Goal: Information Seeking & Learning: Learn about a topic

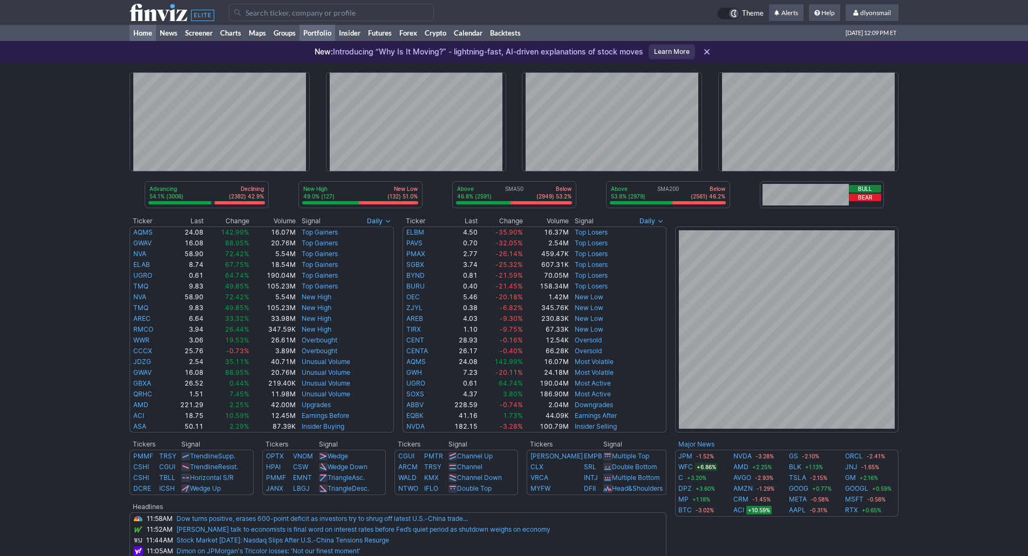
click at [314, 36] on link "Portfolio" at bounding box center [317, 33] width 36 height 16
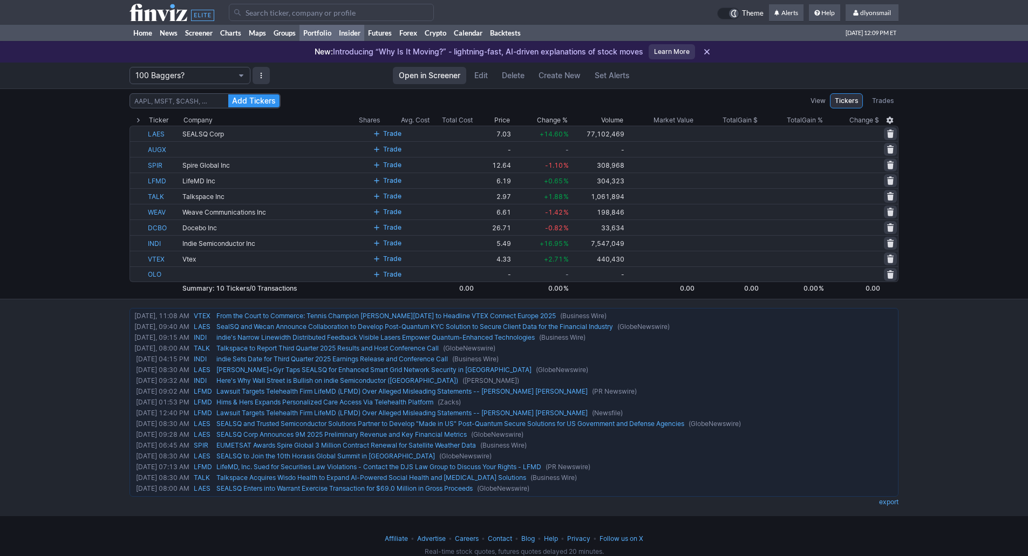
click at [348, 38] on link "Insider" at bounding box center [349, 33] width 29 height 16
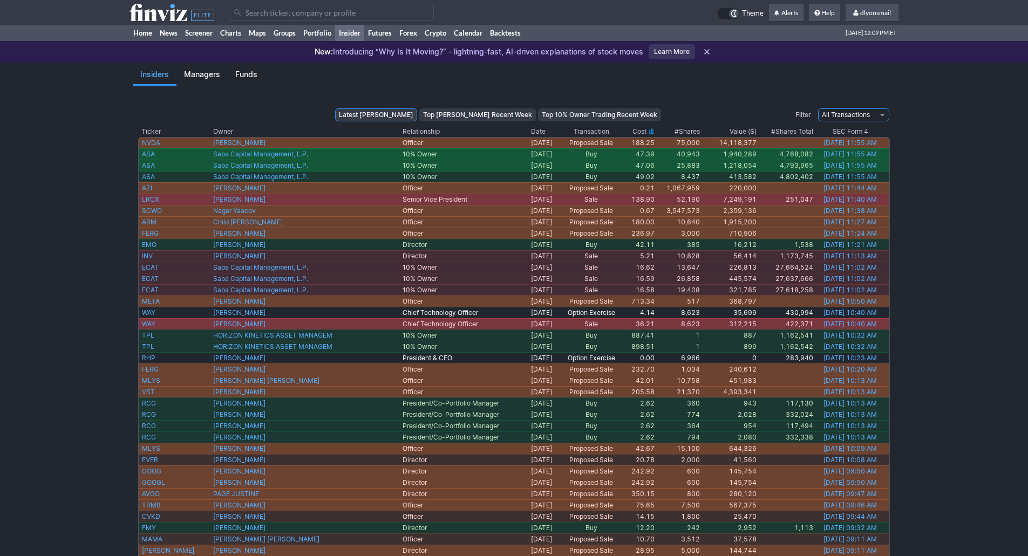
drag, startPoint x: 865, startPoint y: 115, endPoint x: 867, endPoint y: 121, distance: 5.6
click at [865, 115] on select "All Transactions Buy Transactions Sale Transactions" at bounding box center [853, 114] width 71 height 13
select select "insidertrading.ashx?tc=1"
click at [818, 108] on select "All Transactions Buy Transactions Sale Transactions" at bounding box center [853, 114] width 71 height 13
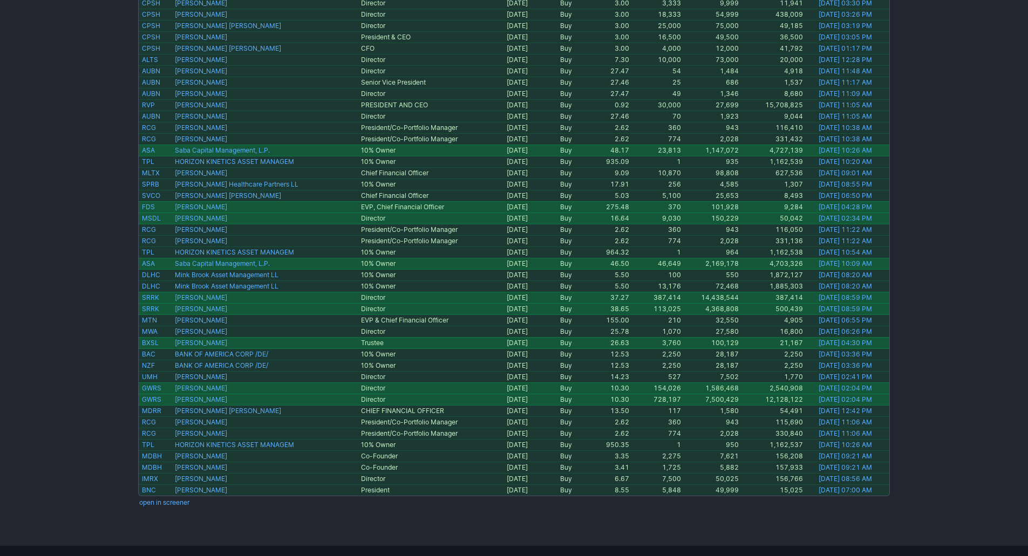
scroll to position [594, 0]
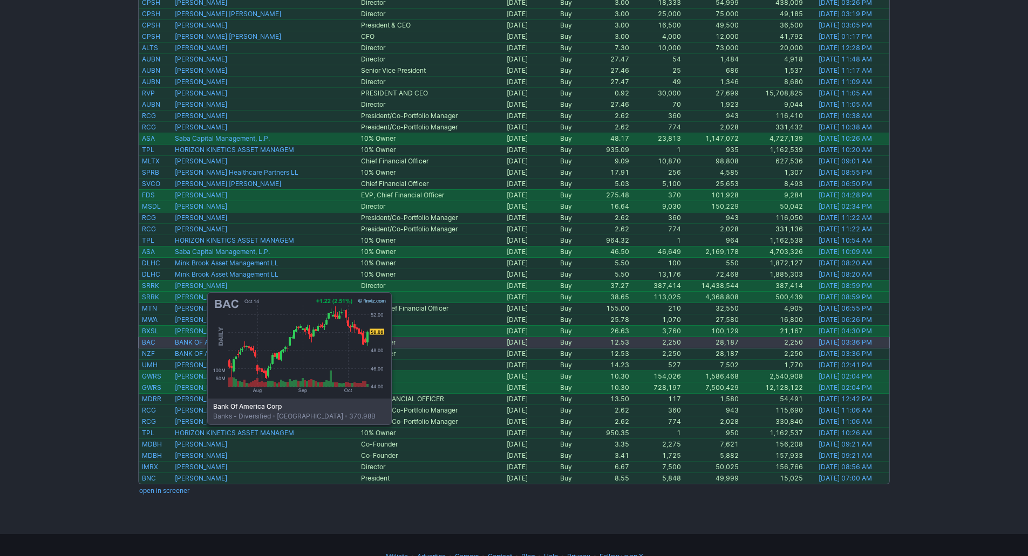
click at [153, 344] on link "BAC" at bounding box center [148, 342] width 13 height 8
